Goal: Task Accomplishment & Management: Manage account settings

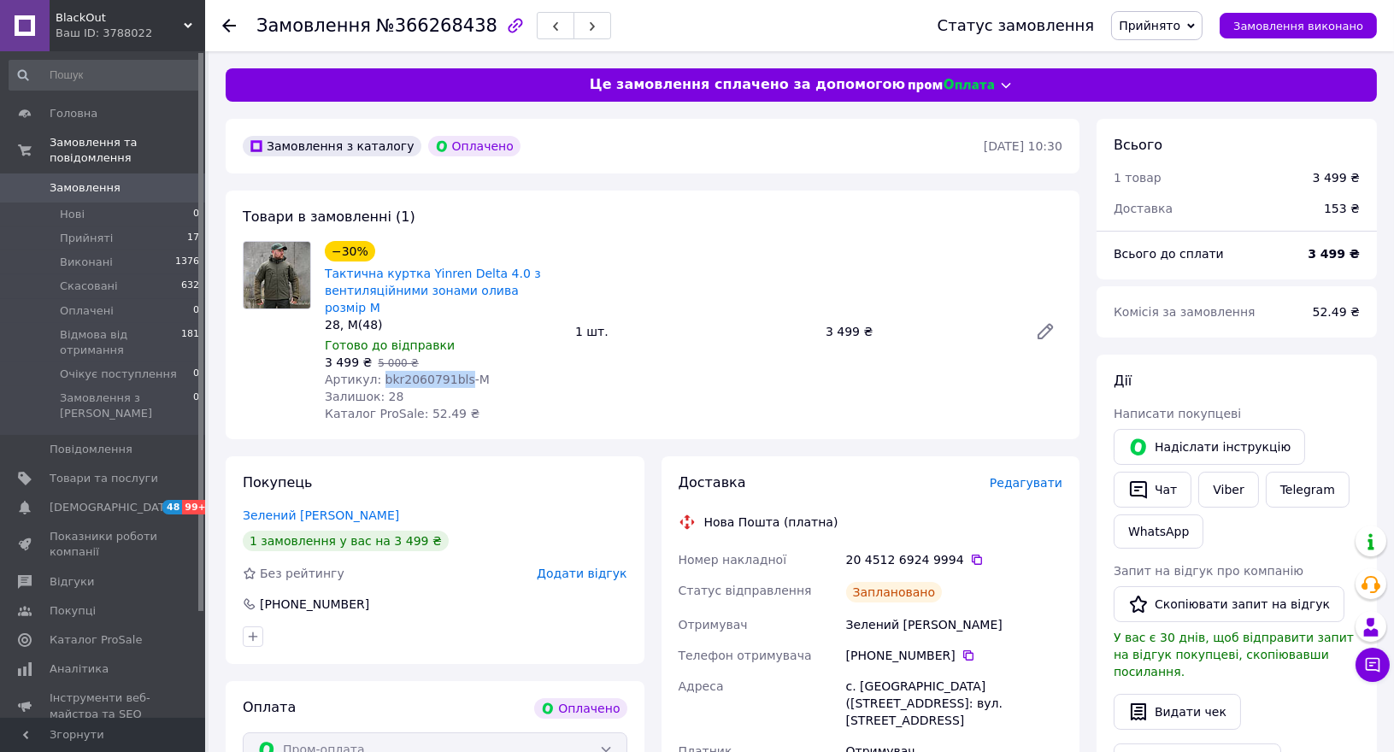
click at [61, 180] on span "Замовлення" at bounding box center [85, 187] width 71 height 15
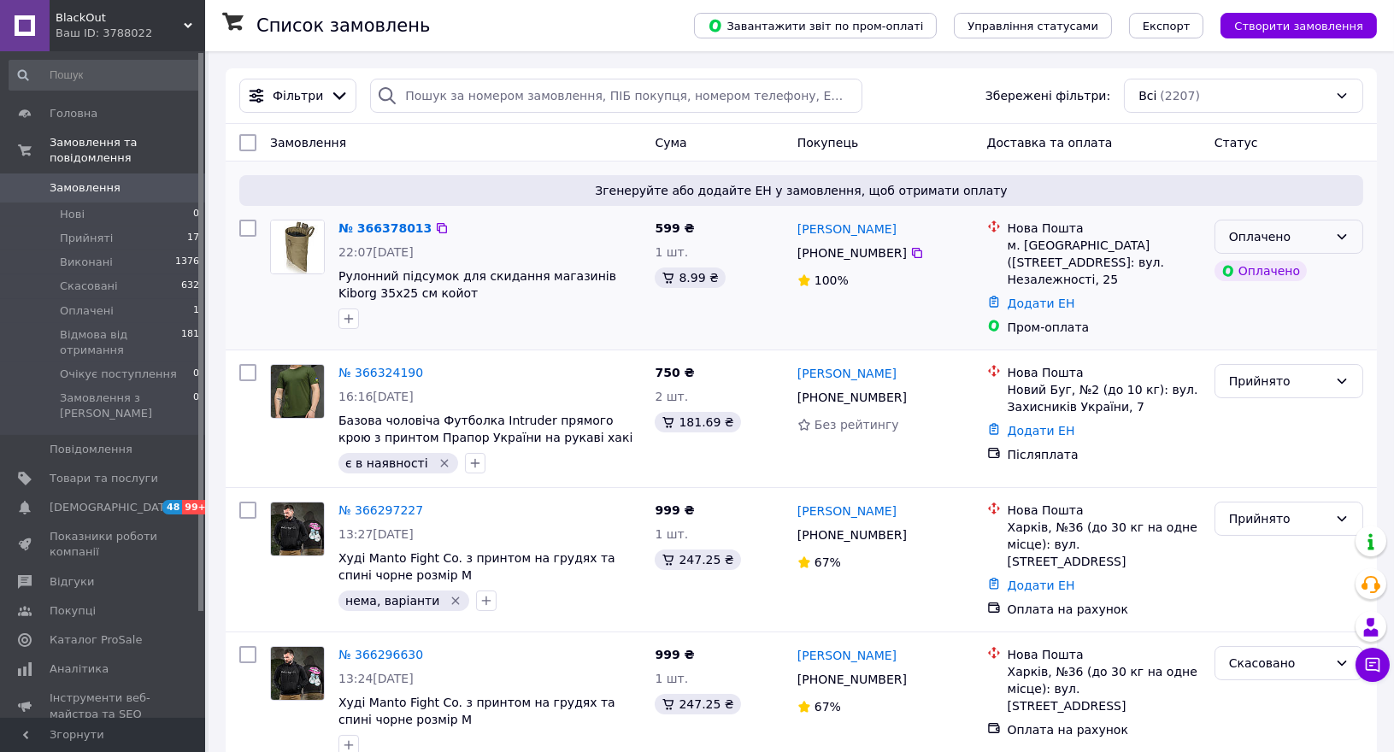
click at [1313, 231] on div "Оплачено" at bounding box center [1278, 236] width 99 height 19
click at [1255, 263] on li "Прийнято" at bounding box center [1289, 273] width 147 height 31
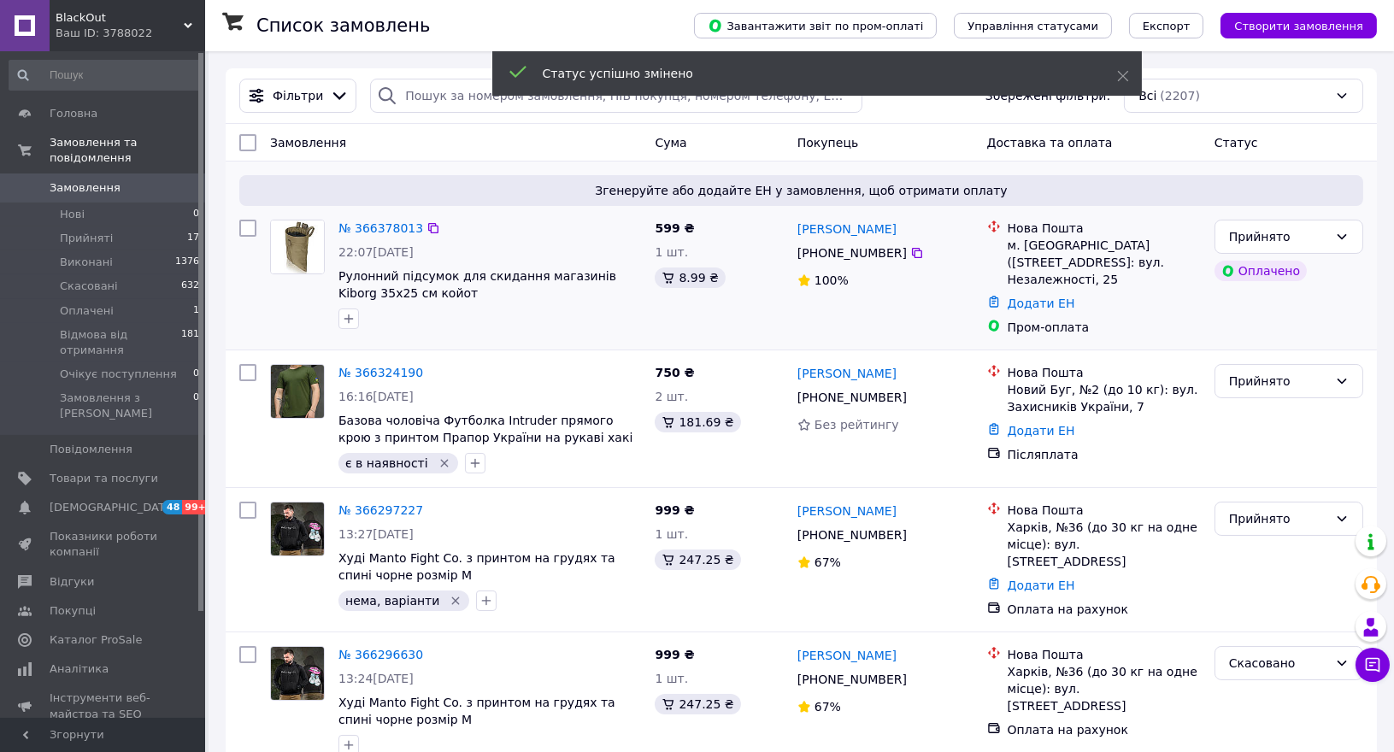
click at [381, 306] on div at bounding box center [489, 318] width 309 height 27
